Goal: Check status: Check status

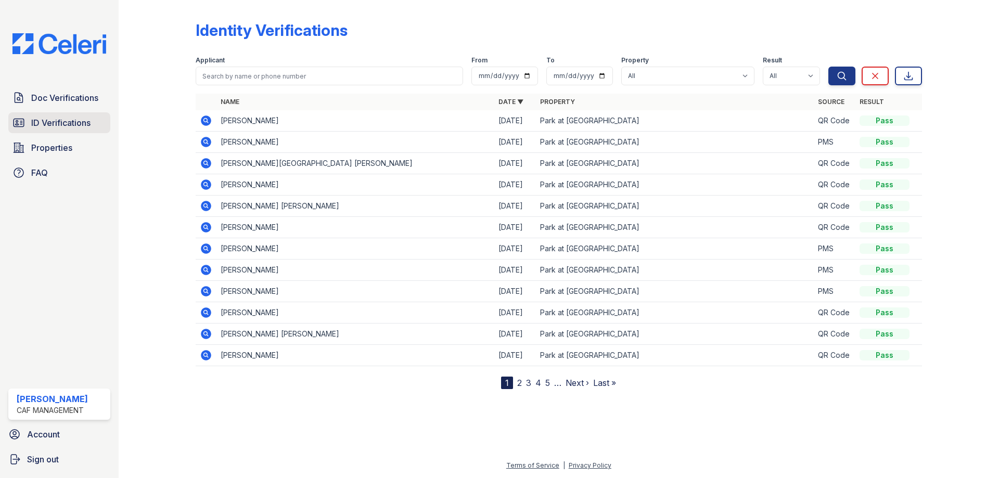
click at [68, 130] on link "ID Verifications" at bounding box center [59, 122] width 102 height 21
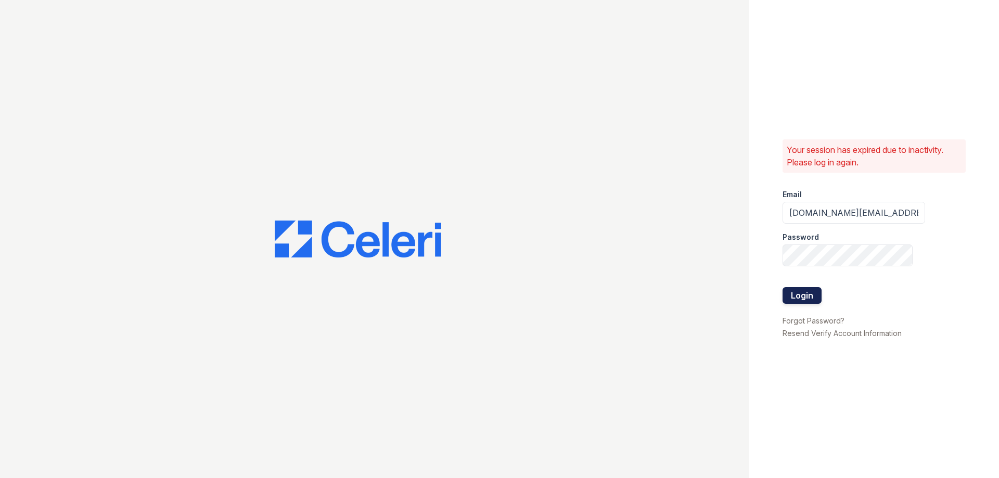
click at [812, 291] on button "Login" at bounding box center [802, 295] width 39 height 17
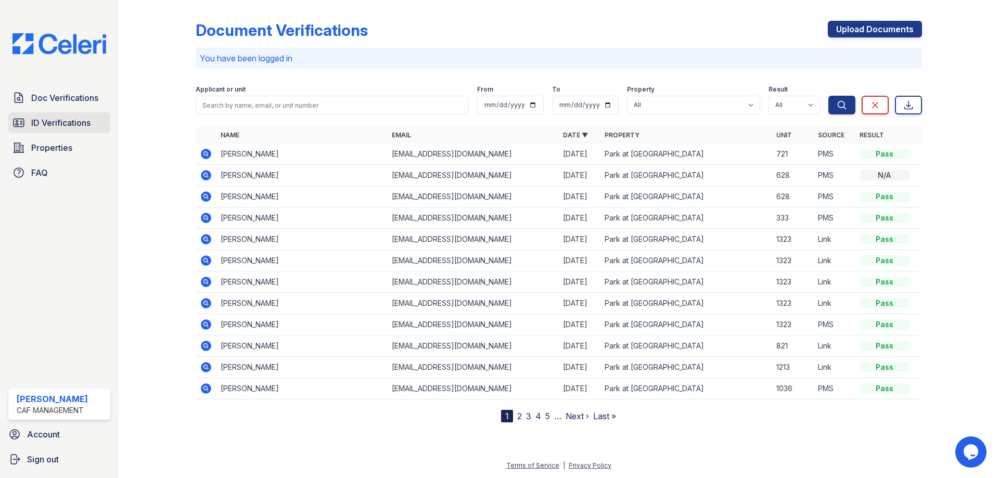
click at [83, 120] on span "ID Verifications" at bounding box center [60, 123] width 59 height 12
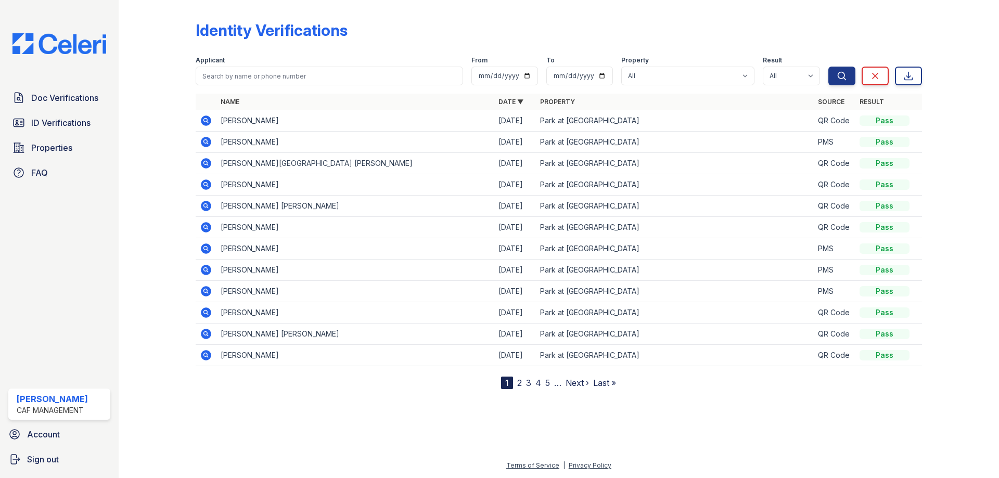
click at [209, 119] on icon at bounding box center [206, 121] width 10 height 10
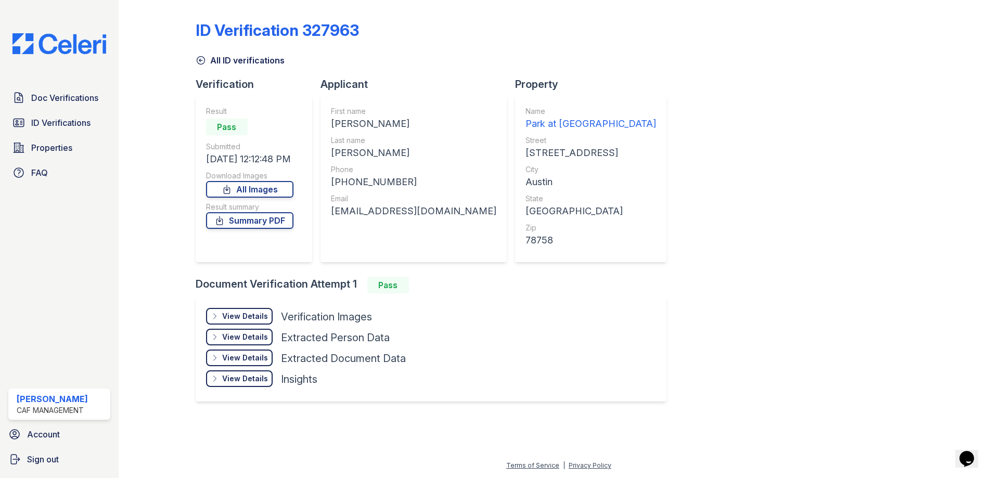
click at [257, 334] on div "View Details" at bounding box center [245, 337] width 46 height 10
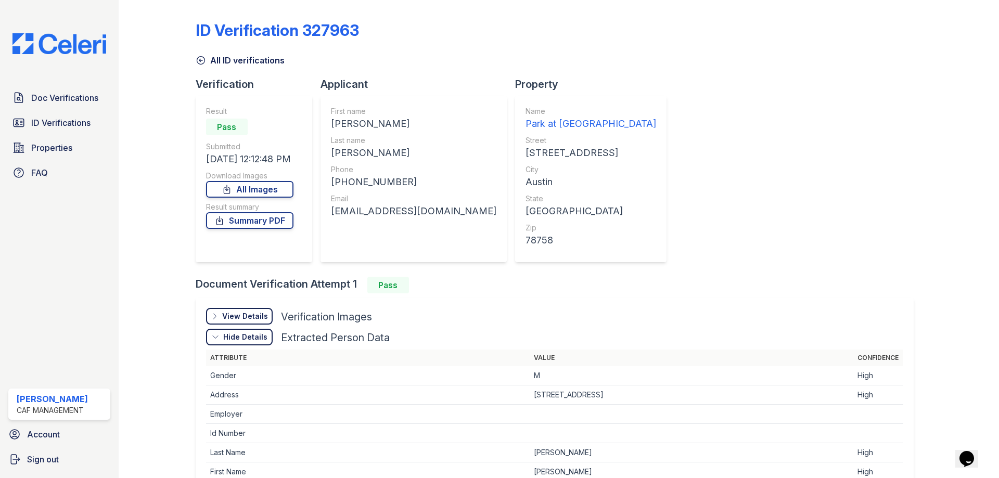
click at [254, 316] on div "View Details" at bounding box center [245, 316] width 46 height 10
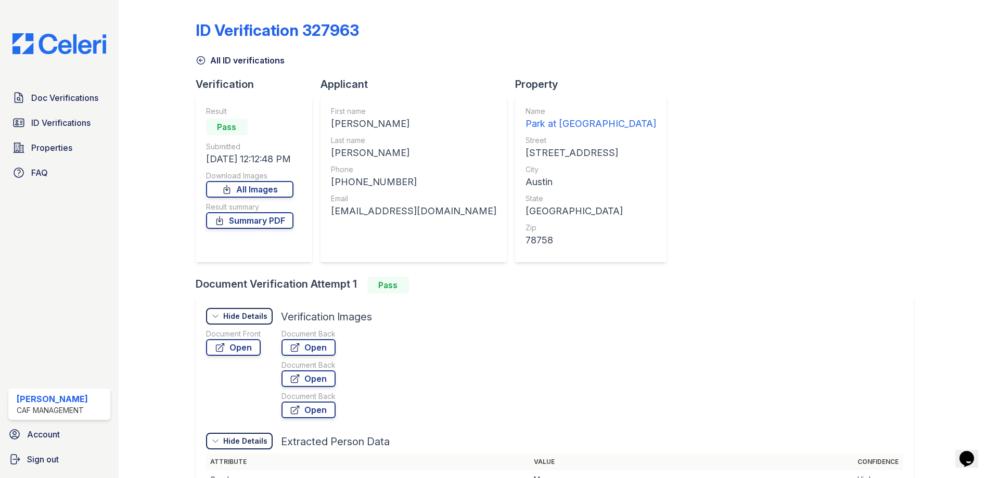
click at [249, 317] on div "Hide Details" at bounding box center [245, 316] width 44 height 10
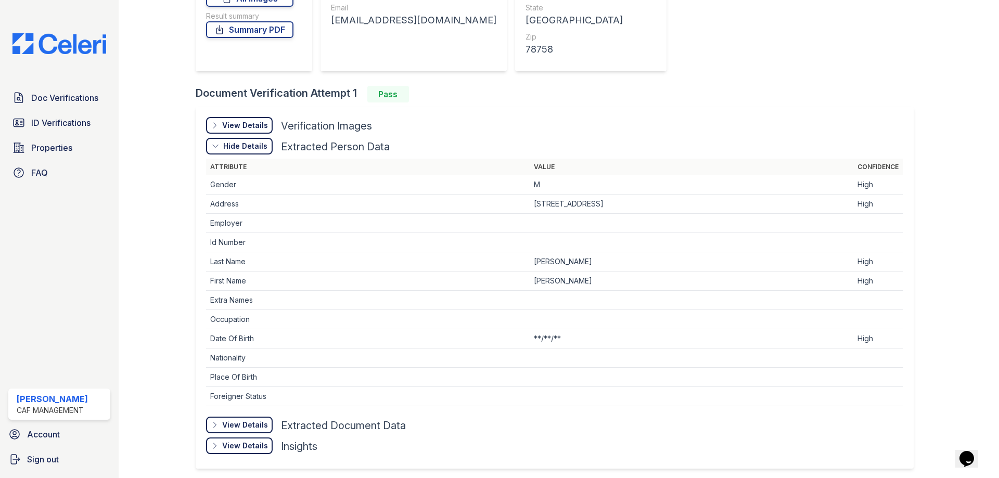
scroll to position [208, 0]
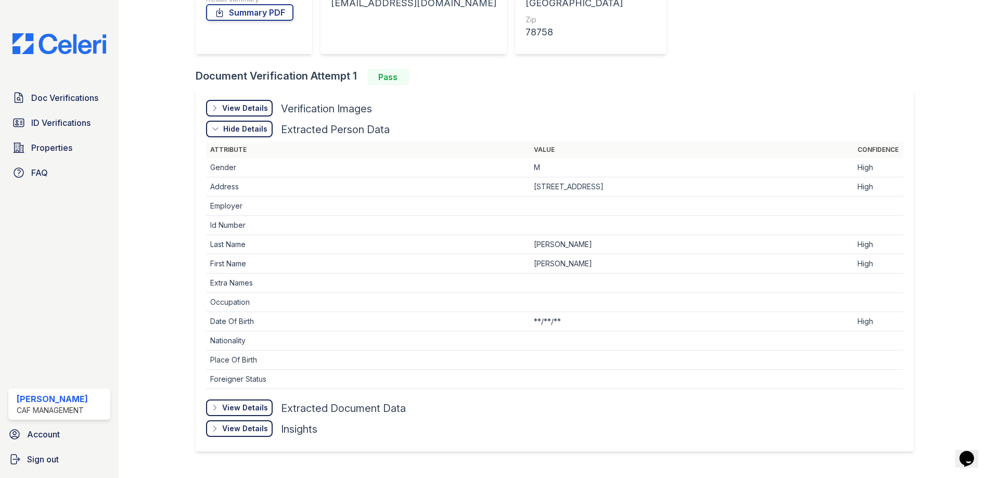
click at [237, 106] on div "View Details" at bounding box center [245, 108] width 46 height 10
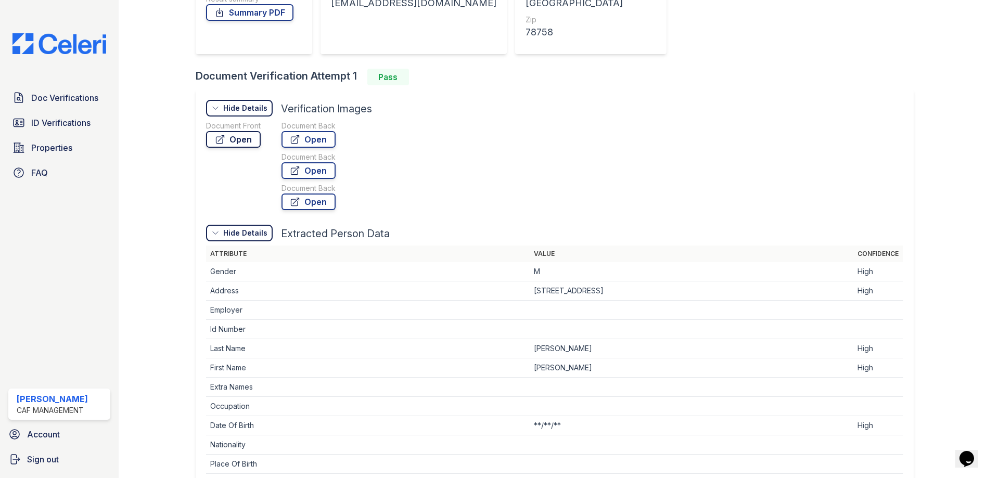
click at [235, 136] on link "Open" at bounding box center [233, 139] width 55 height 17
click at [87, 103] on span "Doc Verifications" at bounding box center [64, 98] width 67 height 12
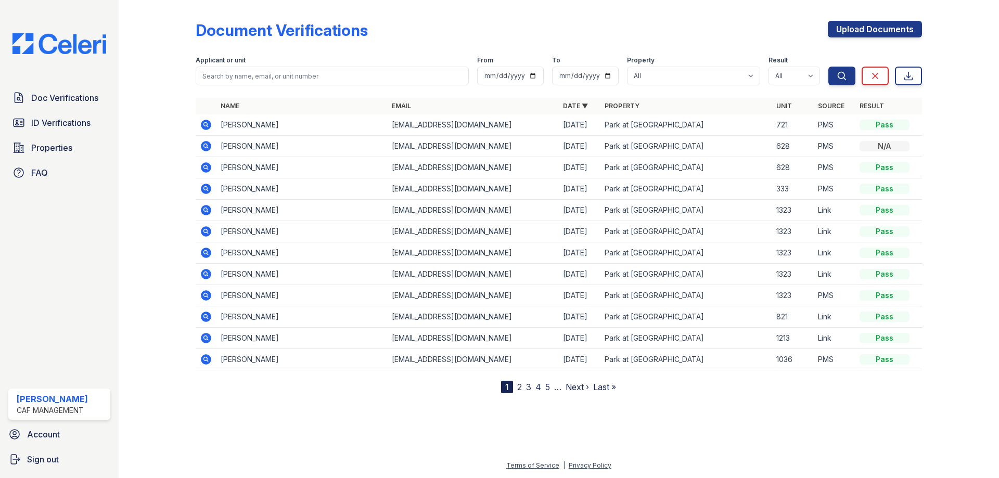
click at [78, 117] on span "ID Verifications" at bounding box center [60, 123] width 59 height 12
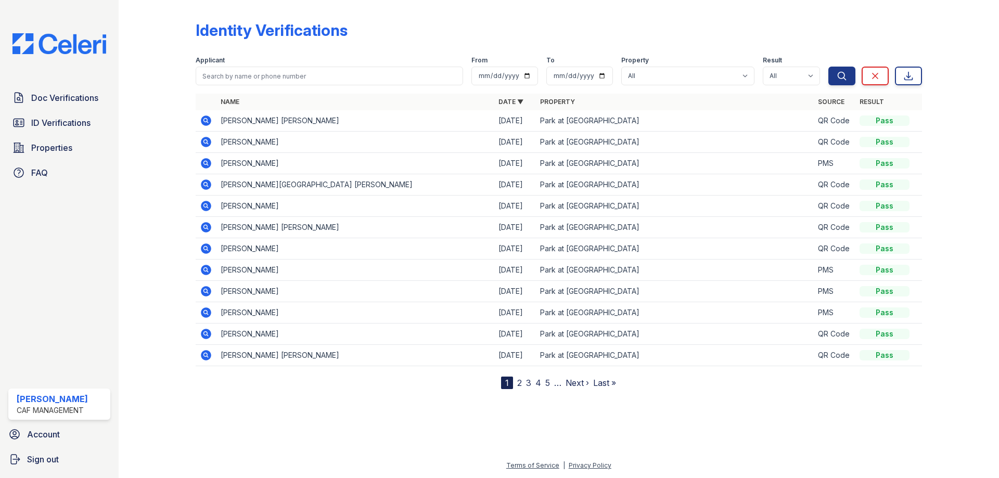
click at [78, 117] on span "ID Verifications" at bounding box center [60, 123] width 59 height 12
click at [277, 100] on th "Name" at bounding box center [355, 102] width 278 height 17
